Goal: Book appointment/travel/reservation

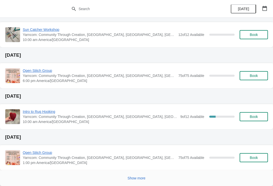
scroll to position [220, 0]
click at [140, 177] on span "Show more" at bounding box center [137, 178] width 18 height 4
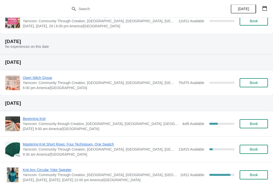
scroll to position [511, 0]
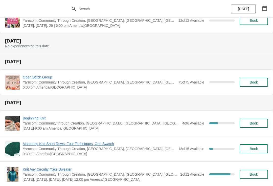
click at [35, 120] on span "Beginning Knit" at bounding box center [101, 118] width 157 height 5
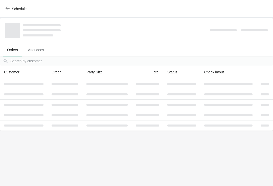
scroll to position [0, 0]
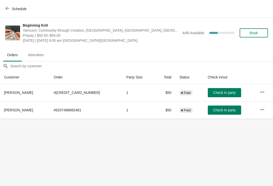
click at [248, 36] on button "Book" at bounding box center [254, 32] width 28 height 9
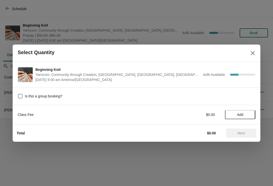
click at [243, 114] on span "Add" at bounding box center [240, 115] width 6 height 4
click at [251, 113] on icon at bounding box center [249, 114] width 5 height 5
click at [231, 113] on icon at bounding box center [231, 114] width 5 height 5
click at [242, 132] on span "Next" at bounding box center [241, 133] width 7 height 4
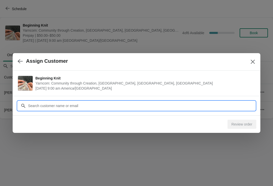
click at [99, 104] on input "Customer" at bounding box center [142, 105] width 228 height 9
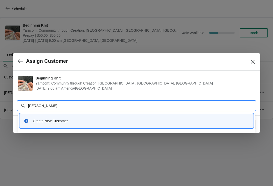
type input "[PERSON_NAME]"
click at [79, 117] on div "Create New Customer" at bounding box center [137, 121] width 230 height 10
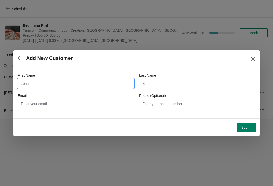
click at [89, 81] on input "First Name" at bounding box center [76, 83] width 116 height 9
type input "[PERSON_NAME]"
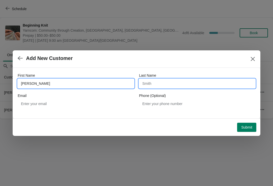
click at [179, 83] on input "Last Name" at bounding box center [197, 83] width 116 height 9
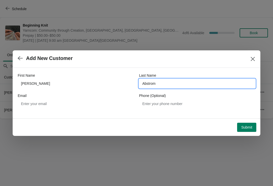
type input "Abstrom"
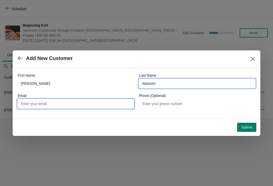
click at [113, 106] on input "Email" at bounding box center [76, 103] width 116 height 9
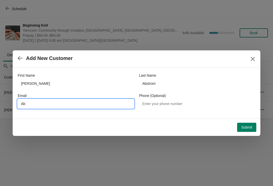
type input "A"
type input "[EMAIL_ADDRESS][DOMAIN_NAME]"
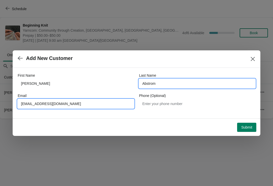
click at [157, 82] on input "Abstrom" at bounding box center [197, 83] width 116 height 9
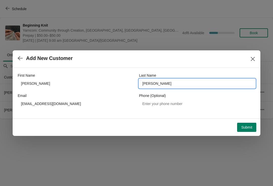
type input "[PERSON_NAME]"
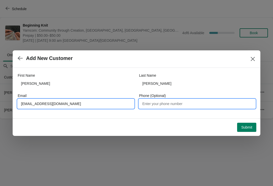
click at [214, 101] on input "Phone (Optional)" at bounding box center [197, 103] width 116 height 9
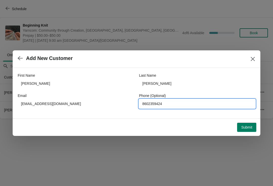
type input "8602359424"
click at [243, 121] on div "Submit" at bounding box center [136, 126] width 242 height 11
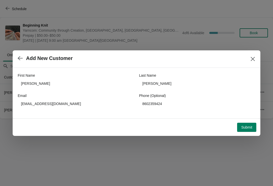
click at [247, 127] on span "Submit" at bounding box center [247, 127] width 11 height 4
